Goal: Task Accomplishment & Management: Manage account settings

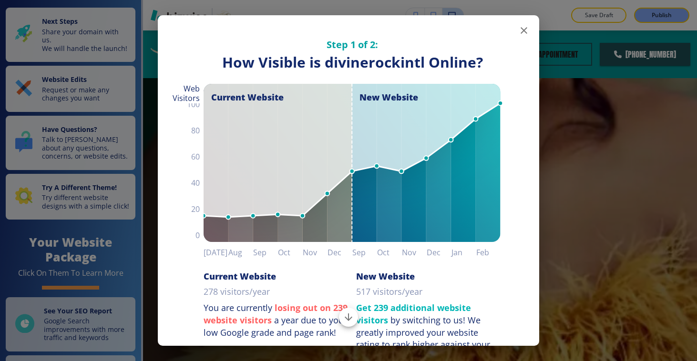
click at [518, 32] on icon "button" at bounding box center [523, 30] width 11 height 11
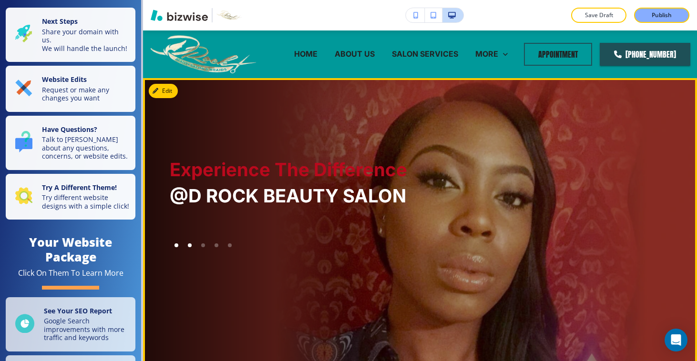
click at [181, 252] on div at bounding box center [176, 245] width 13 height 13
click at [177, 252] on div at bounding box center [176, 245] width 13 height 13
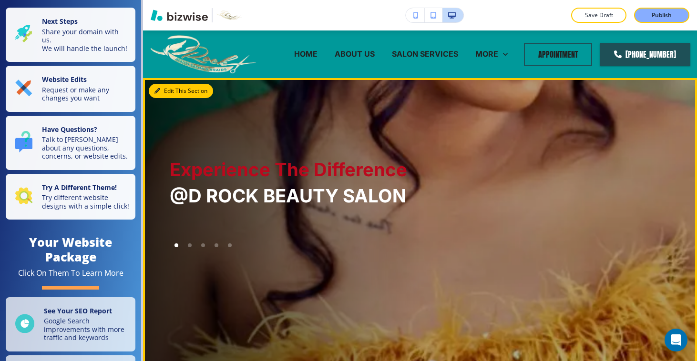
click at [175, 92] on button "Edit This Section" at bounding box center [181, 91] width 64 height 14
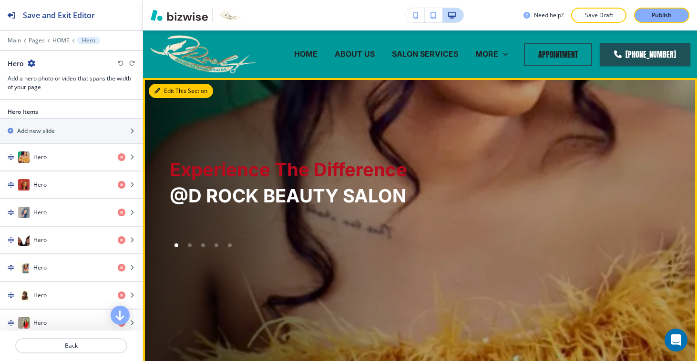
scroll to position [48, 0]
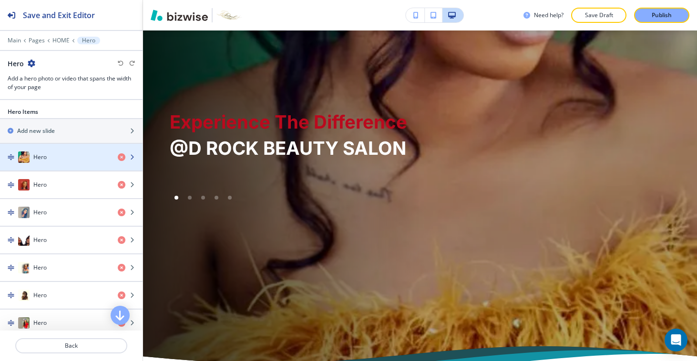
click at [70, 163] on div "button" at bounding box center [71, 167] width 143 height 8
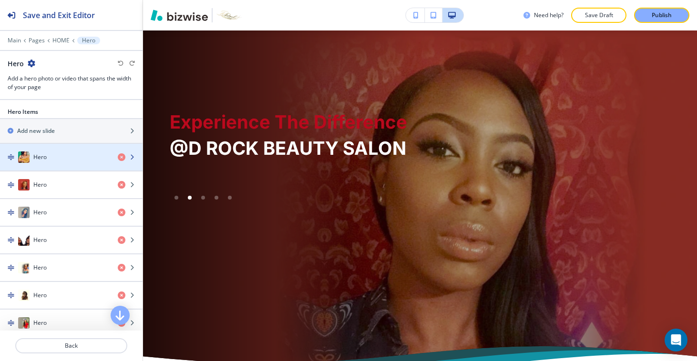
click at [70, 163] on div "button" at bounding box center [71, 167] width 143 height 8
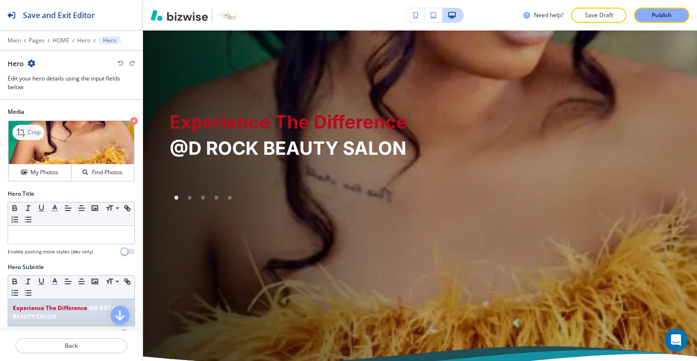
click at [34, 134] on p "Crop" at bounding box center [34, 132] width 13 height 9
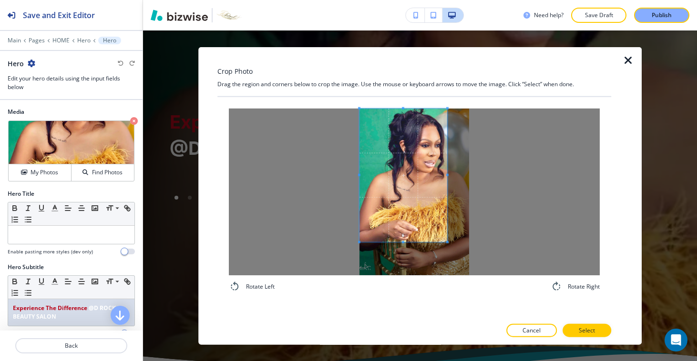
click at [396, 162] on span at bounding box center [403, 175] width 88 height 133
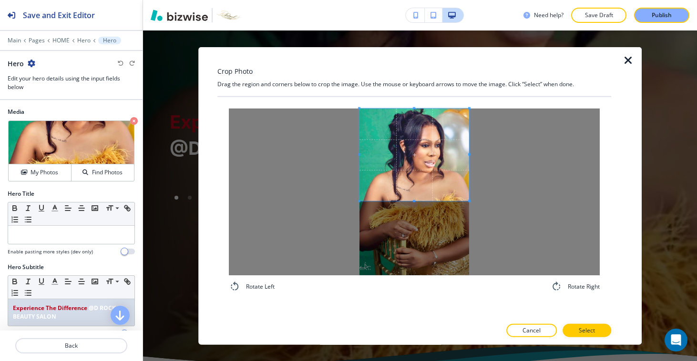
click at [479, 202] on div at bounding box center [414, 192] width 371 height 167
click at [578, 333] on button "Select" at bounding box center [586, 330] width 49 height 13
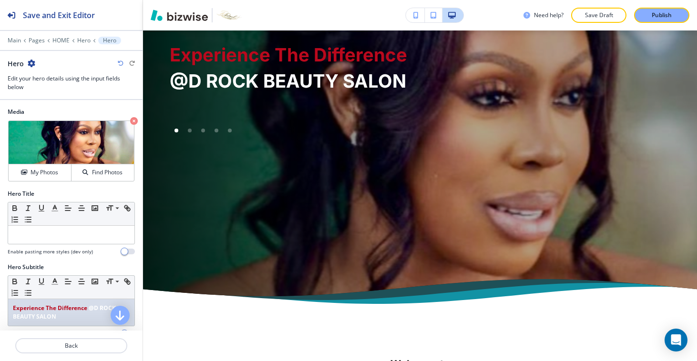
scroll to position [0, 0]
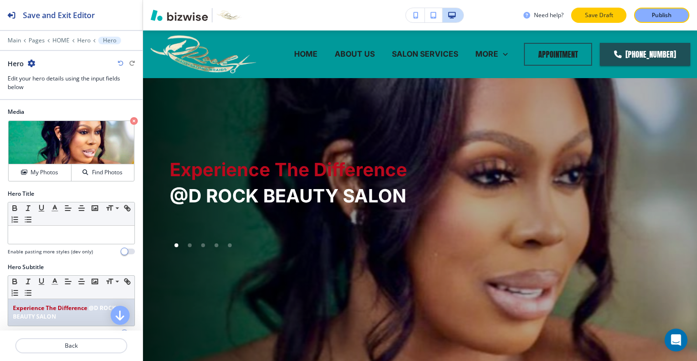
click at [601, 19] on p "Save Draft" at bounding box center [598, 15] width 31 height 9
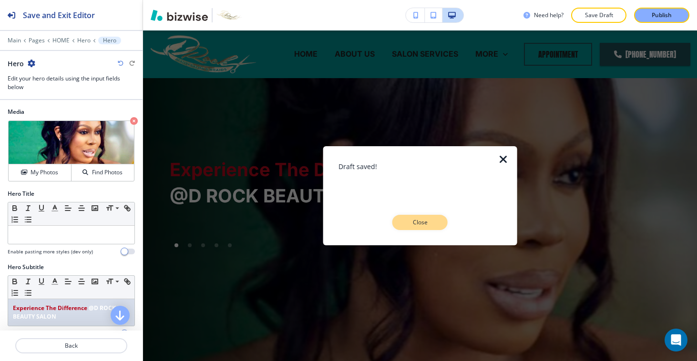
click at [408, 222] on p "Close" at bounding box center [420, 222] width 31 height 9
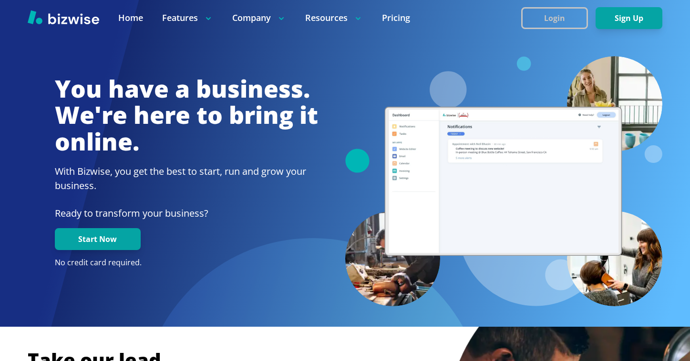
click at [566, 26] on button "Login" at bounding box center [554, 18] width 67 height 22
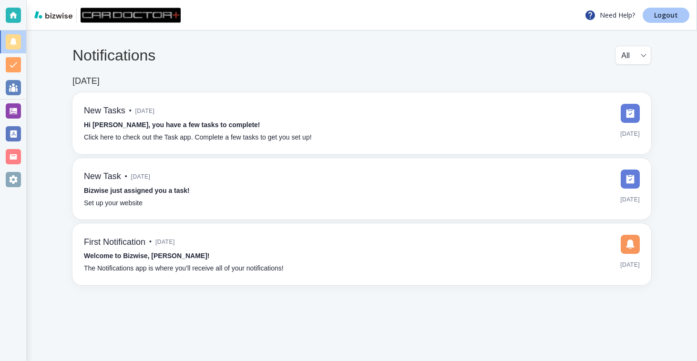
click at [681, 13] on link "Logout" at bounding box center [666, 15] width 47 height 15
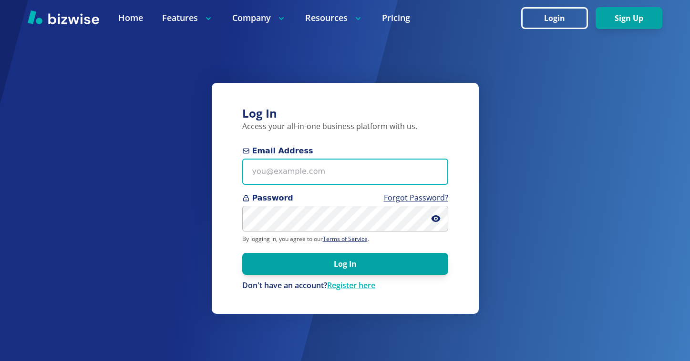
click at [343, 161] on input "Email Address" at bounding box center [345, 172] width 206 height 26
paste input "mpres1@aol.com"
type input "mpres1@aol.com"
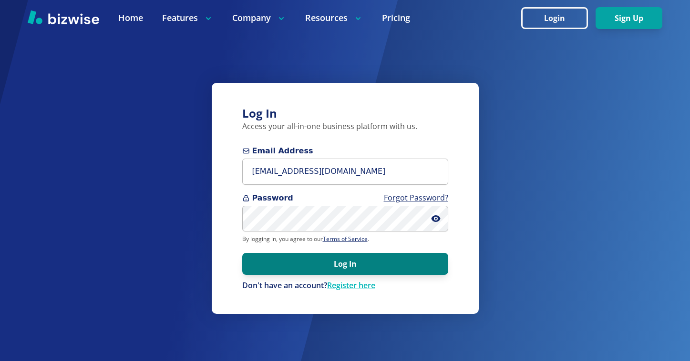
click at [306, 259] on button "Log In" at bounding box center [345, 264] width 206 height 22
